Goal: Information Seeking & Learning: Find contact information

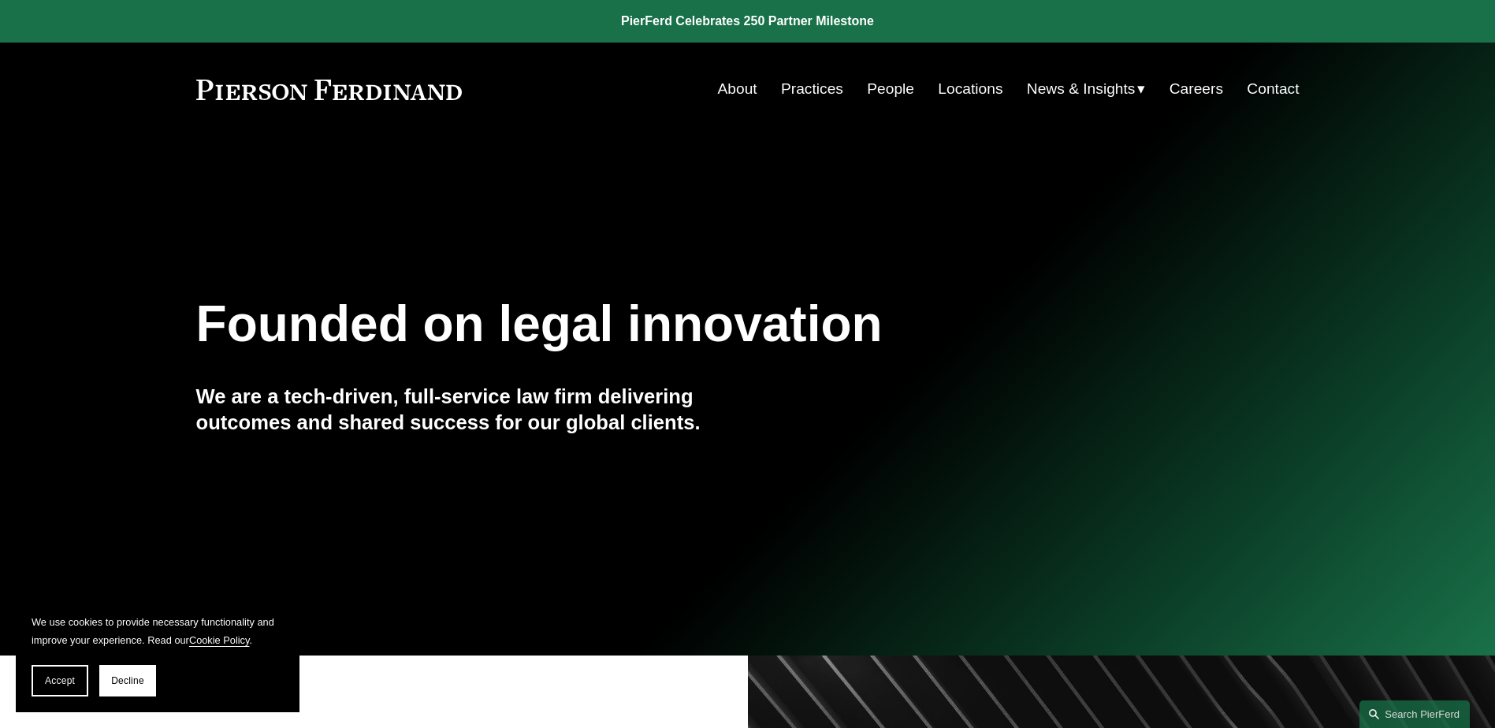
click at [886, 92] on link "People" at bounding box center [890, 89] width 47 height 30
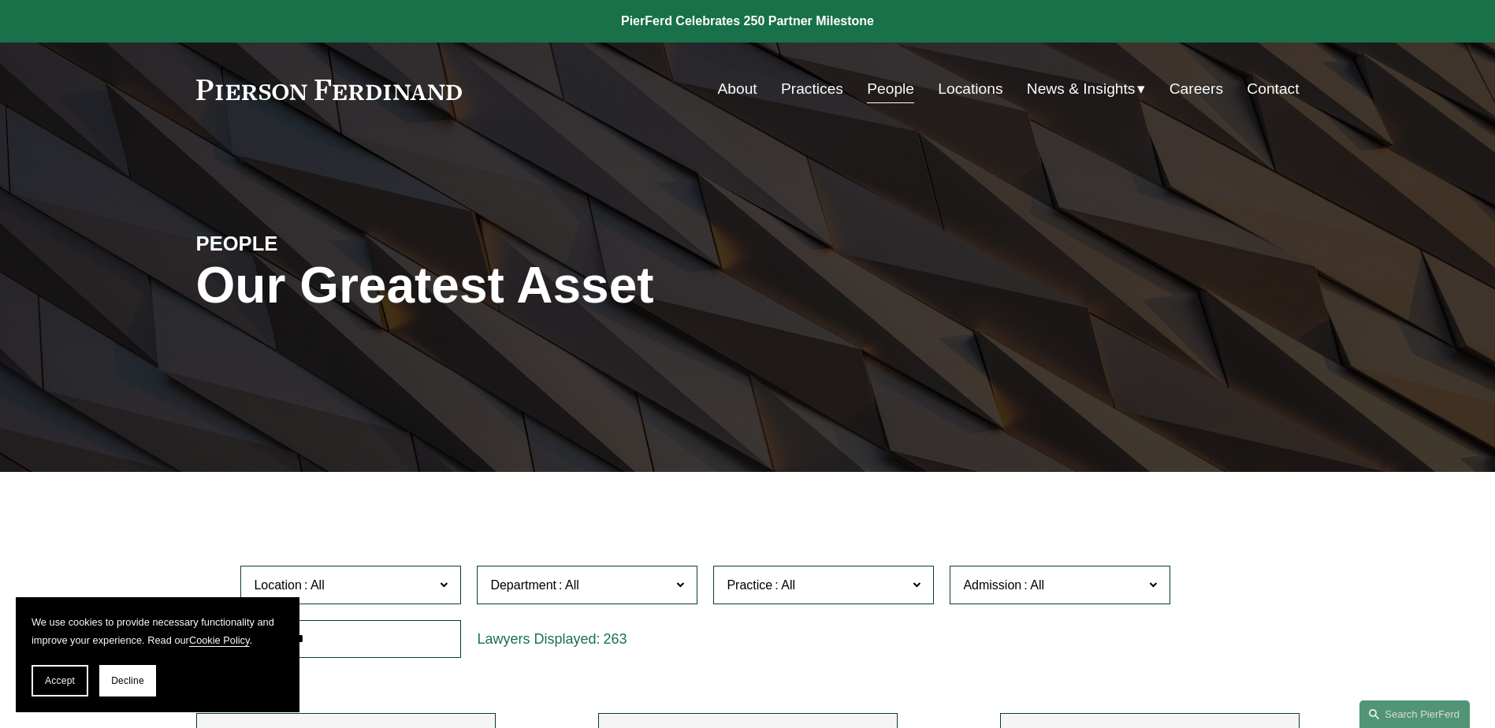
scroll to position [236, 0]
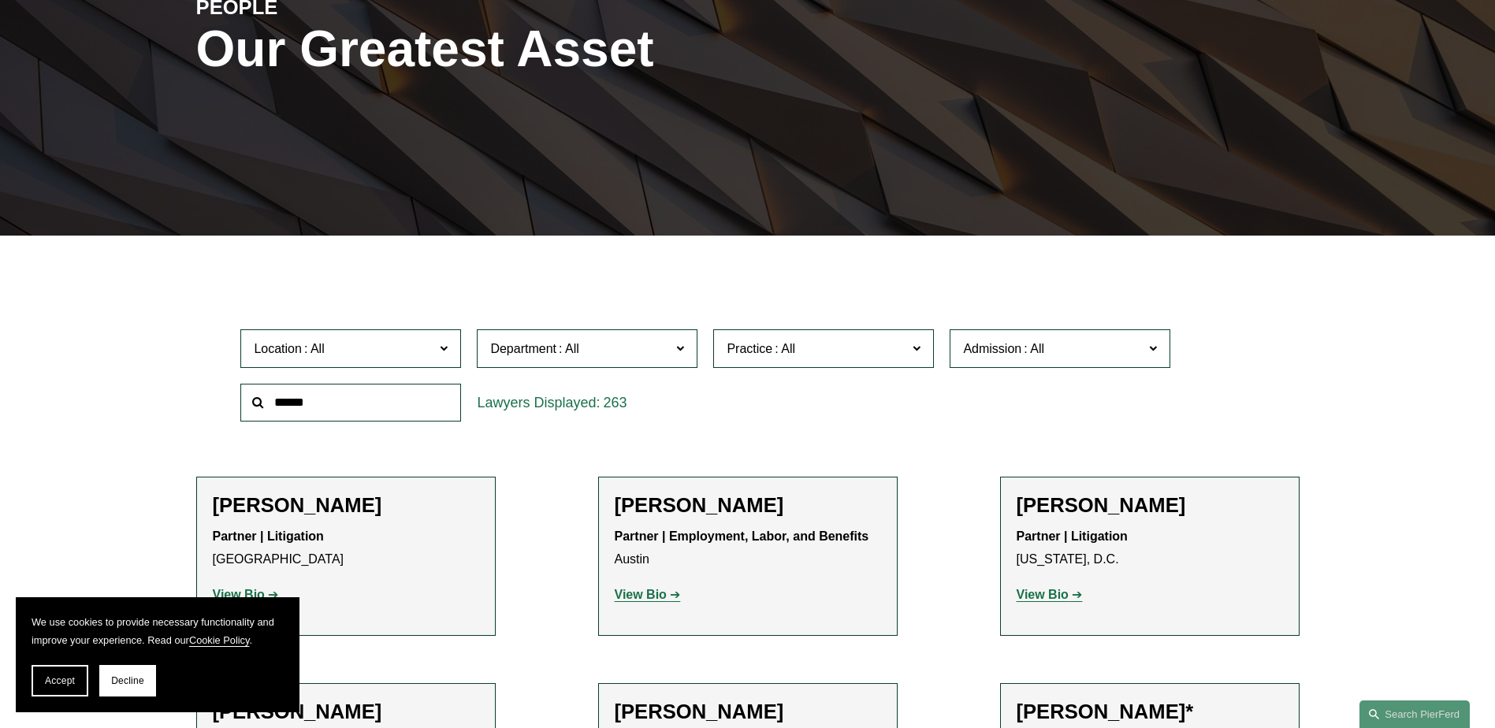
click at [800, 359] on span "Practice" at bounding box center [817, 348] width 181 height 21
click at [0, 0] on link "Trusts & Estates" at bounding box center [0, 0] width 0 height 0
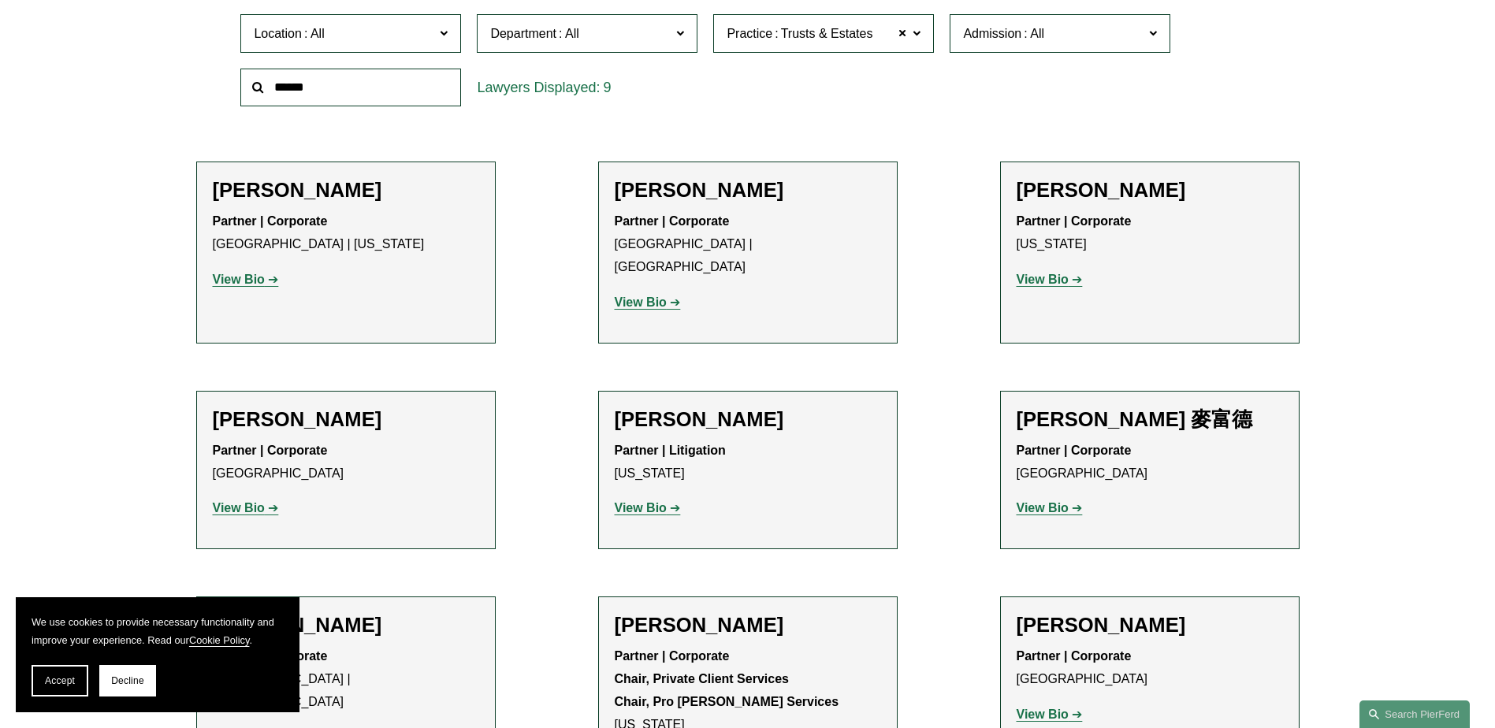
scroll to position [473, 0]
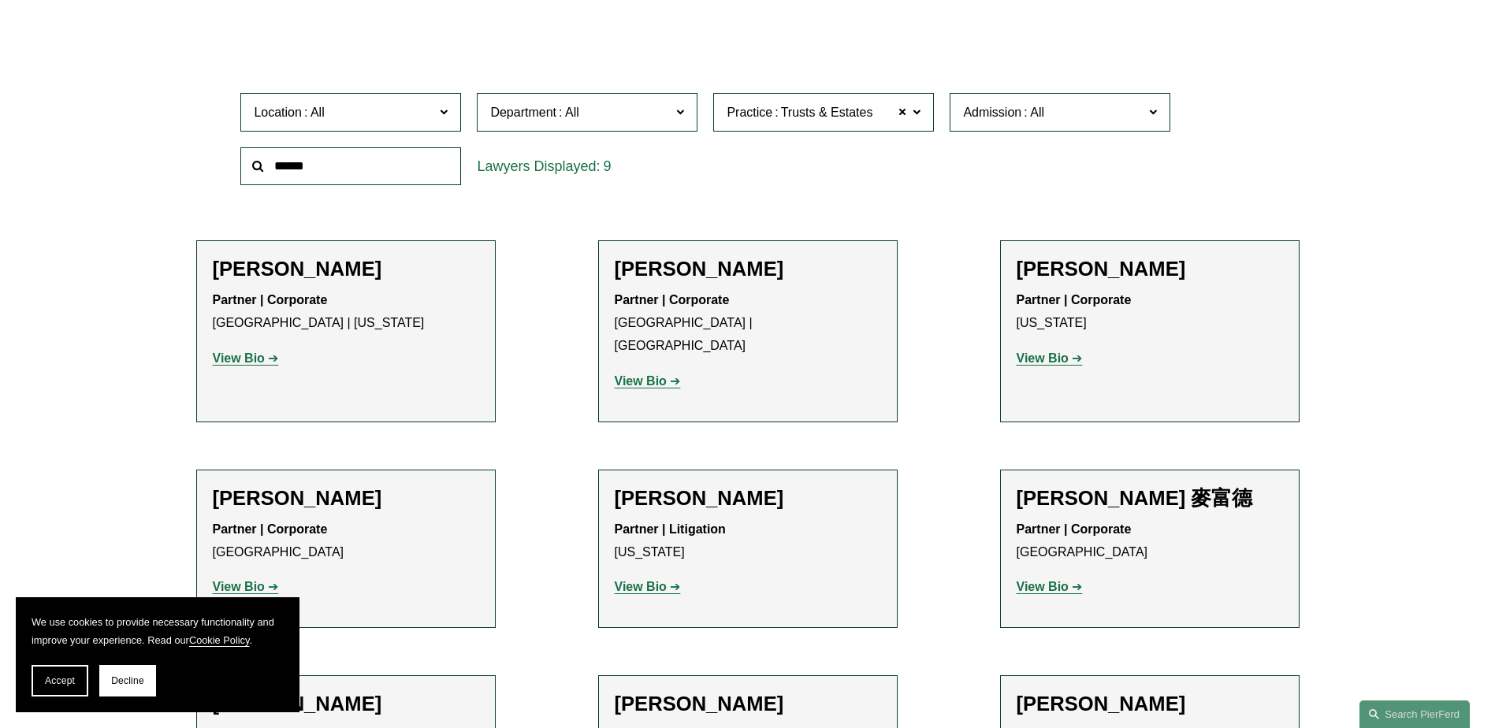
click at [1044, 361] on strong "View Bio" at bounding box center [1043, 358] width 52 height 13
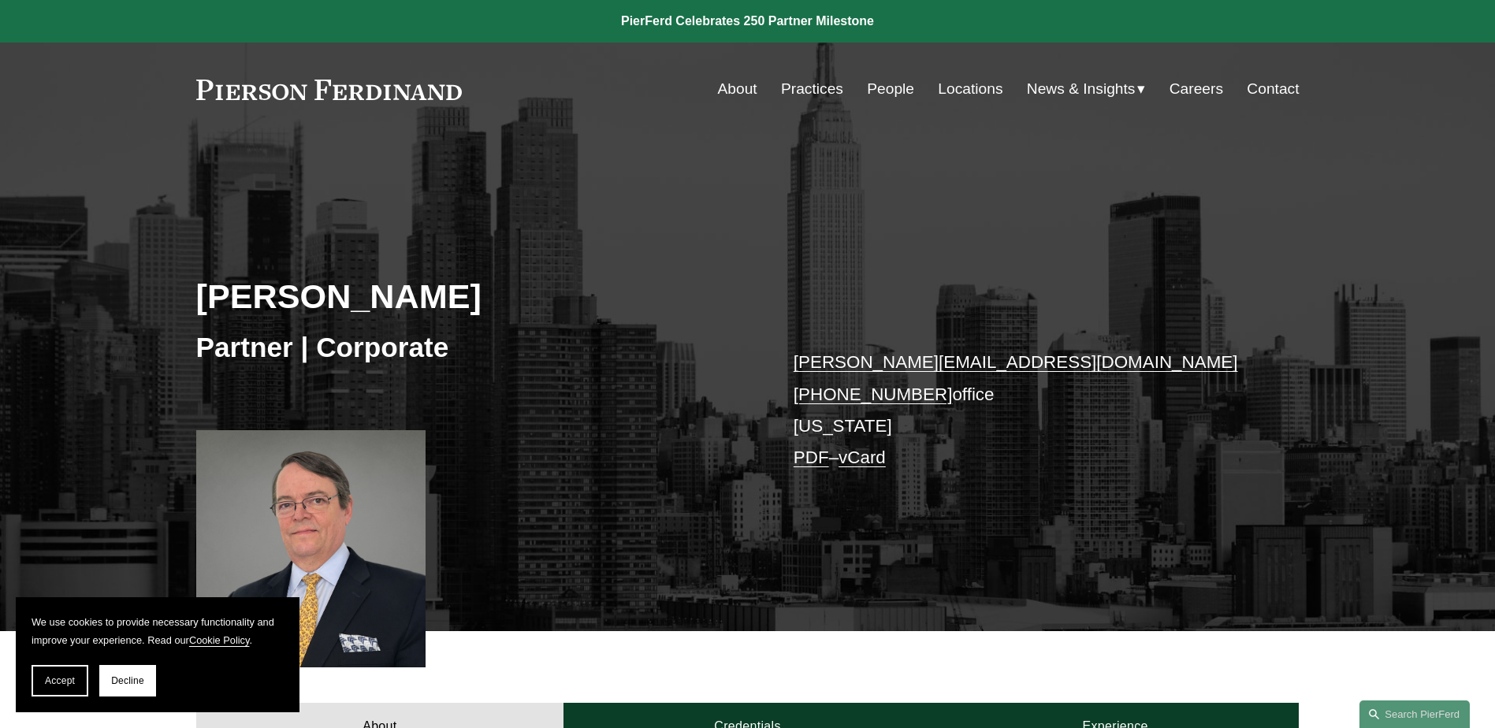
click at [721, 91] on link "About" at bounding box center [737, 89] width 39 height 30
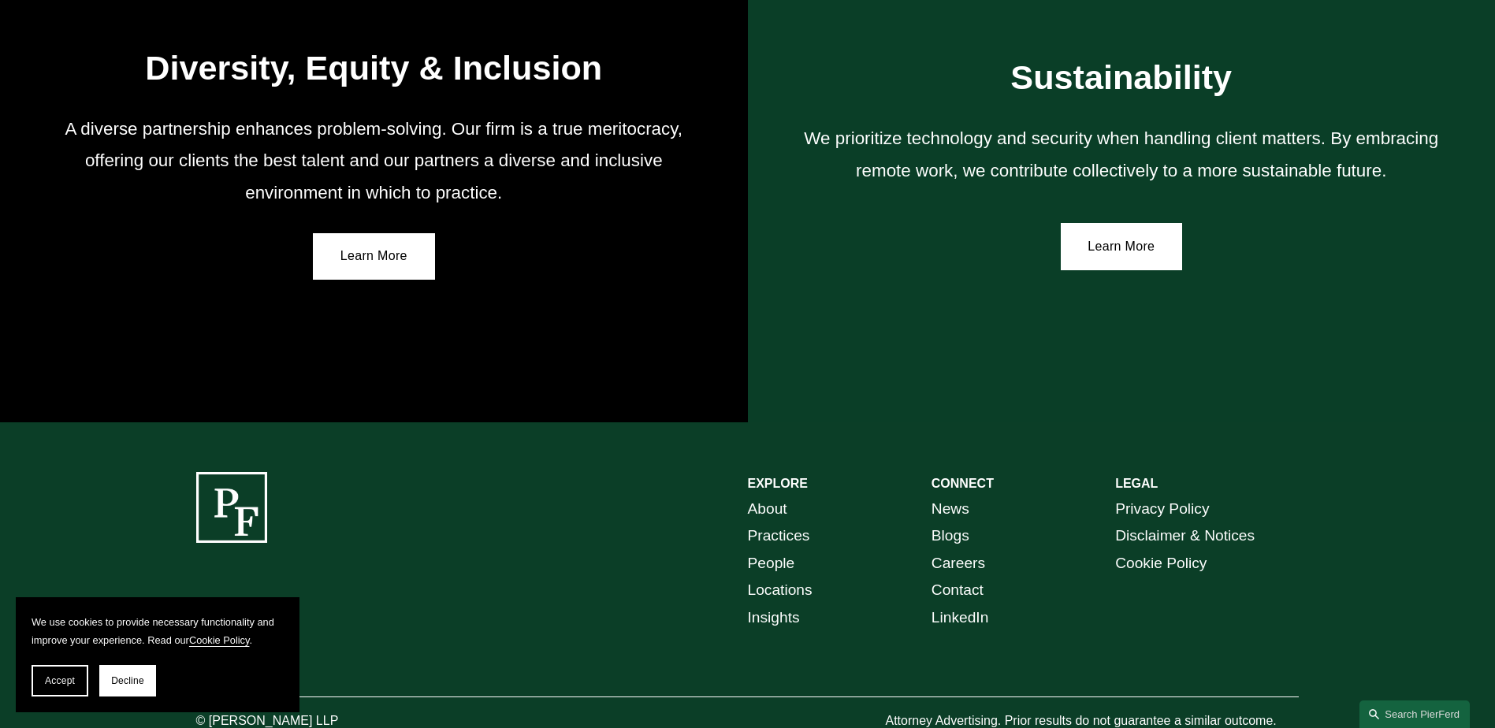
scroll to position [2898, 0]
